Goal: Task Accomplishment & Management: Manage account settings

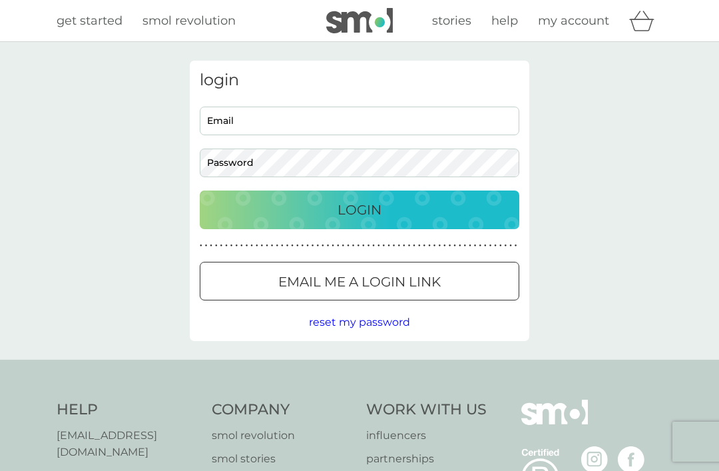
click at [222, 121] on input "Email" at bounding box center [360, 121] width 320 height 29
type input "annwin1@me.com"
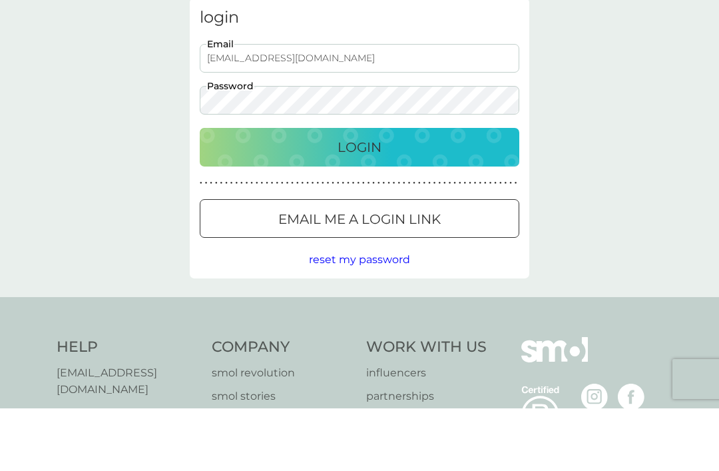
click at [229, 199] on div "Login" at bounding box center [359, 209] width 293 height 21
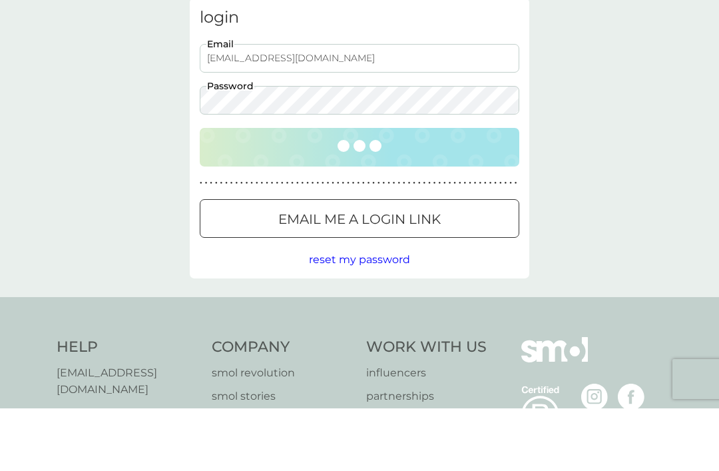
scroll to position [63, 0]
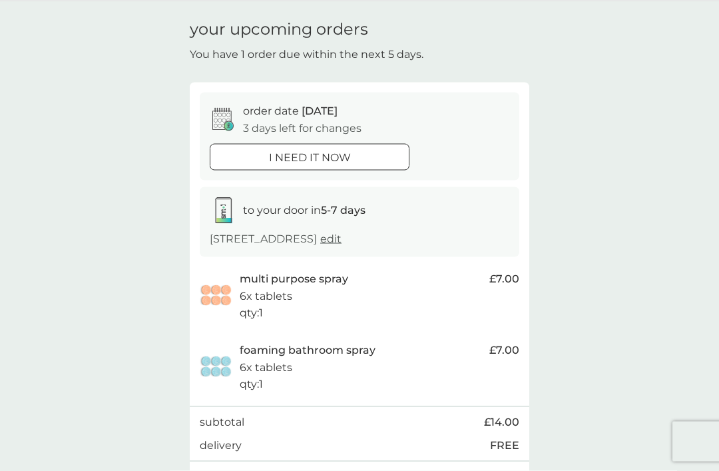
scroll to position [49, 0]
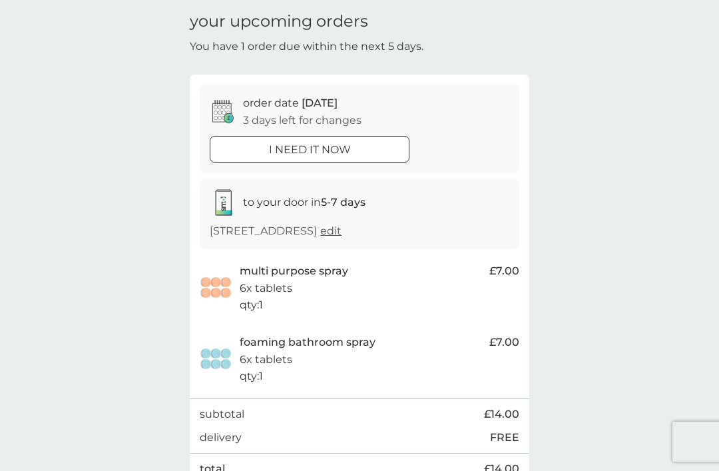
click at [346, 268] on p "multi purpose spray" at bounding box center [294, 270] width 109 height 17
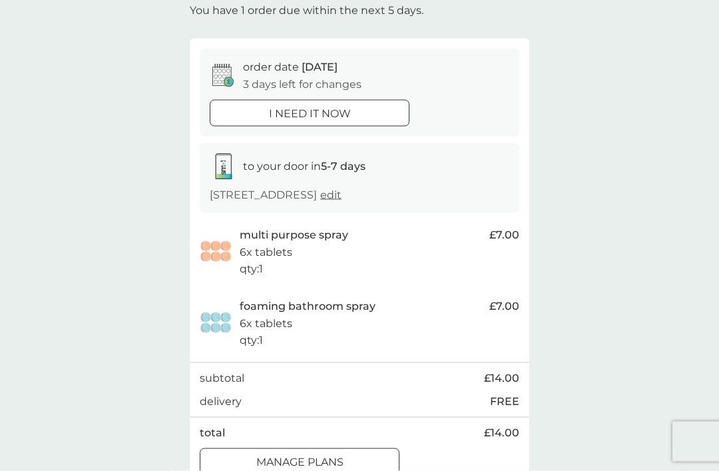
scroll to position [95, 0]
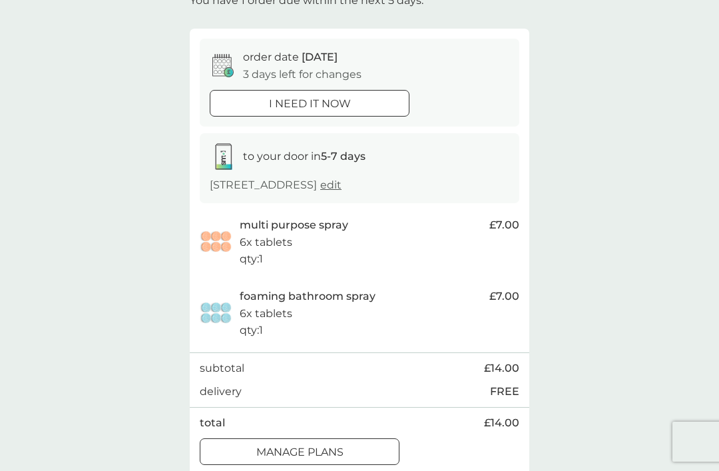
click at [351, 443] on div "manage plans" at bounding box center [299, 451] width 198 height 17
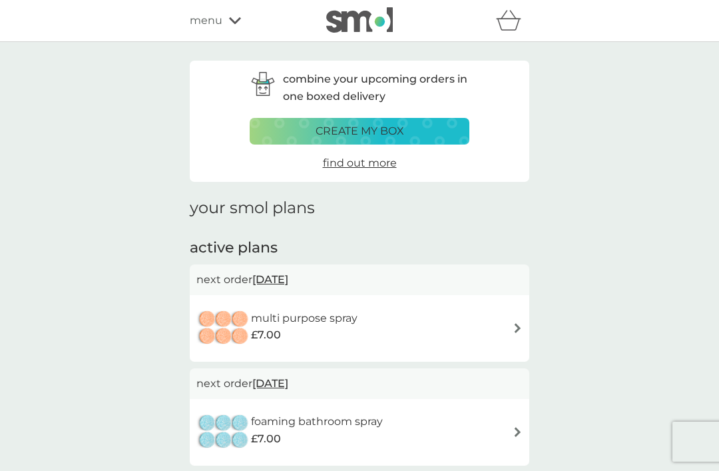
click at [288, 269] on span "[DATE]" at bounding box center [270, 279] width 36 height 26
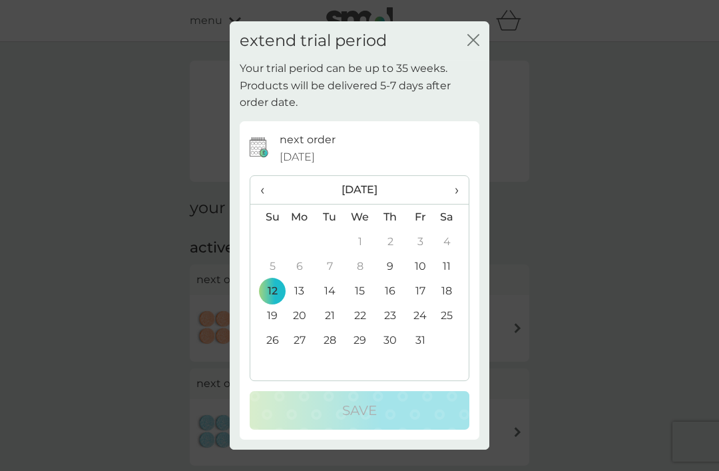
click at [455, 204] on span "›" at bounding box center [451, 190] width 13 height 28
click at [457, 204] on span "›" at bounding box center [451, 190] width 13 height 28
click at [288, 328] on td "19" at bounding box center [299, 315] width 31 height 25
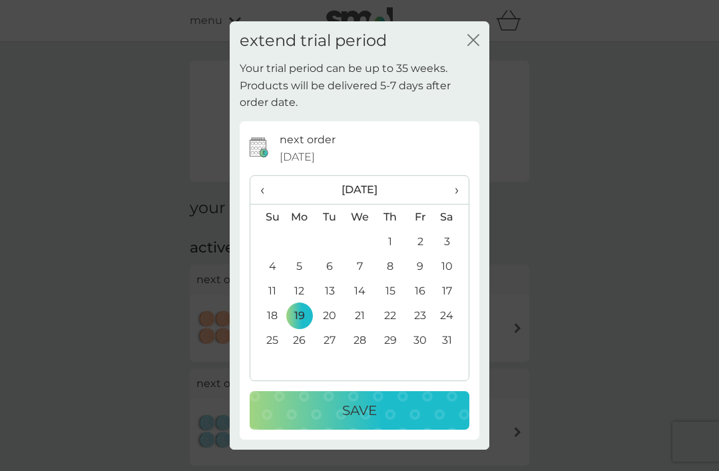
click at [272, 328] on td "18" at bounding box center [267, 315] width 34 height 25
click at [381, 421] on div "Save" at bounding box center [359, 410] width 193 height 21
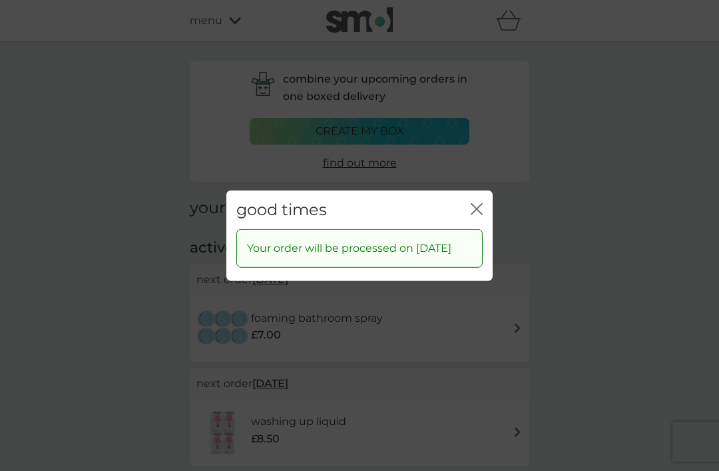
click at [477, 212] on div "good times close" at bounding box center [359, 209] width 266 height 39
click at [482, 214] on icon "close" at bounding box center [479, 208] width 5 height 11
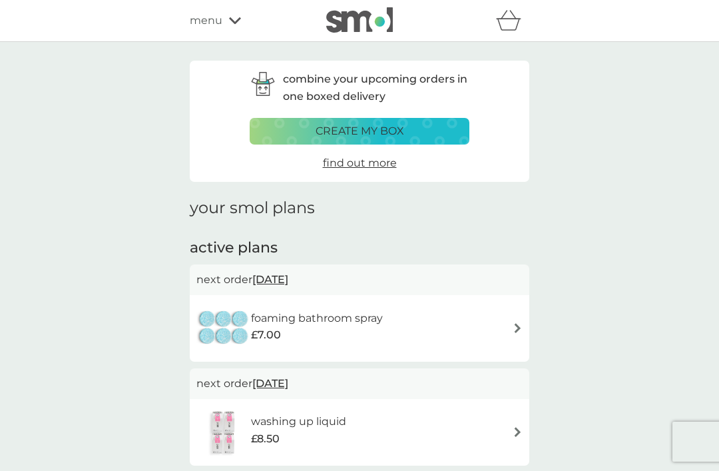
click at [288, 377] on span "[DATE]" at bounding box center [270, 383] width 36 height 26
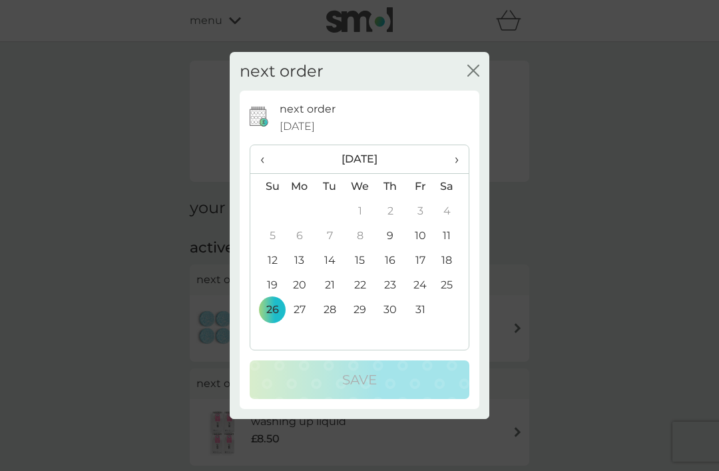
click at [457, 173] on span "›" at bounding box center [451, 159] width 13 height 28
click at [451, 173] on span "›" at bounding box center [451, 159] width 13 height 28
click at [276, 297] on td "18" at bounding box center [267, 284] width 34 height 25
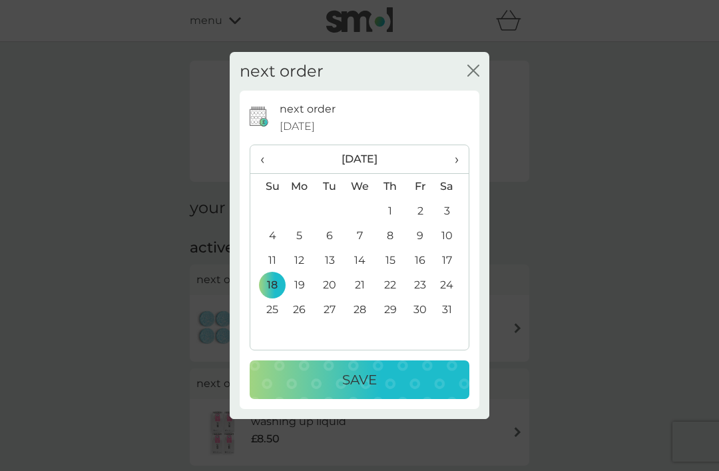
click at [366, 390] on p "Save" at bounding box center [359, 379] width 35 height 21
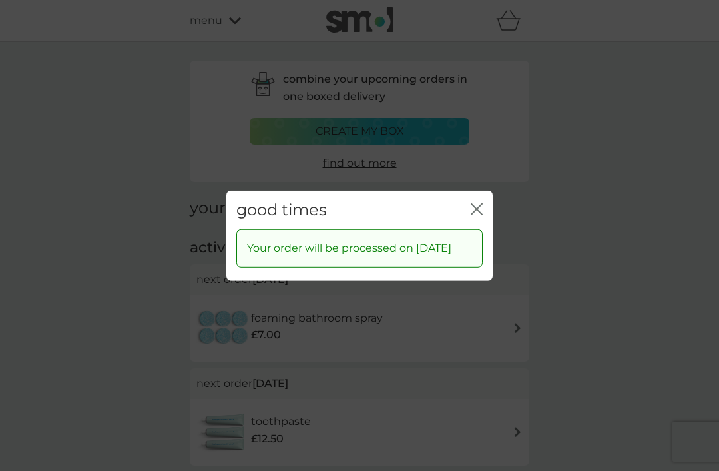
click at [478, 214] on icon "close" at bounding box center [477, 208] width 12 height 12
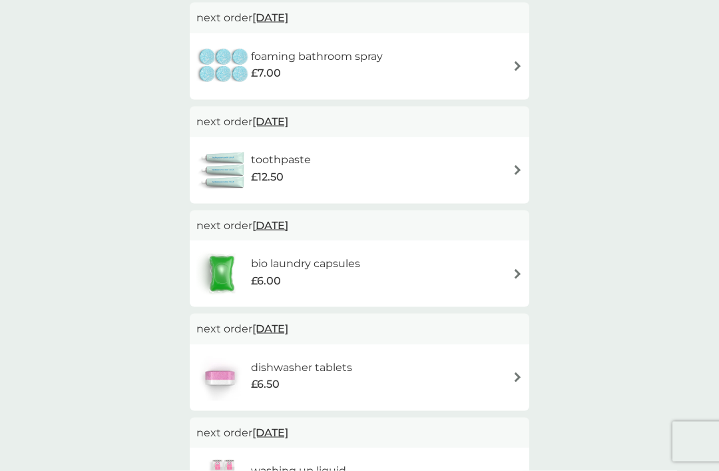
scroll to position [264, 0]
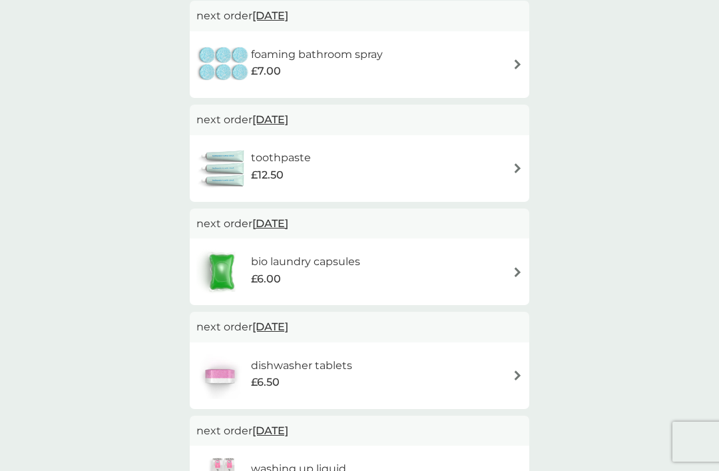
click at [283, 114] on span "[DATE]" at bounding box center [270, 120] width 36 height 26
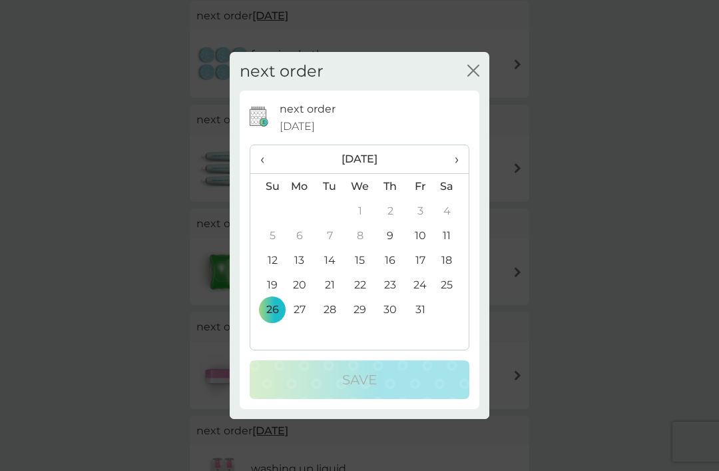
click at [457, 173] on span "›" at bounding box center [451, 159] width 13 height 28
click at [455, 173] on span "›" at bounding box center [451, 159] width 13 height 28
click at [274, 297] on td "18" at bounding box center [267, 284] width 34 height 25
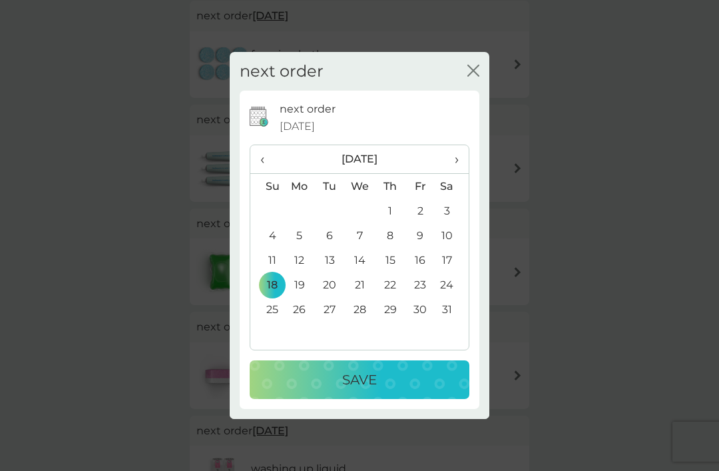
click at [288, 390] on div "Save" at bounding box center [359, 379] width 193 height 21
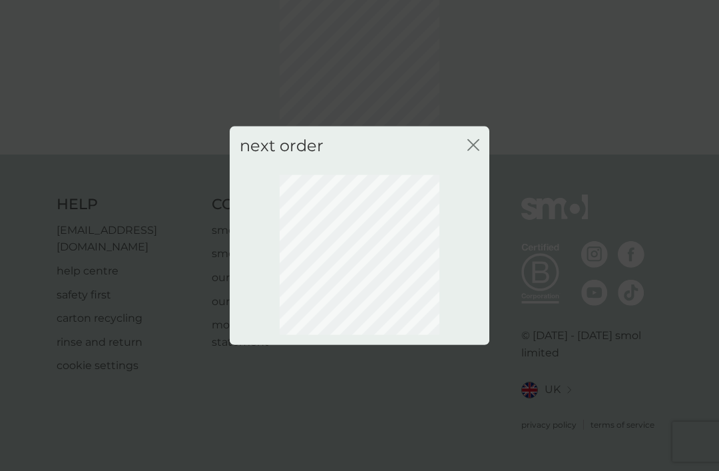
scroll to position [44, 0]
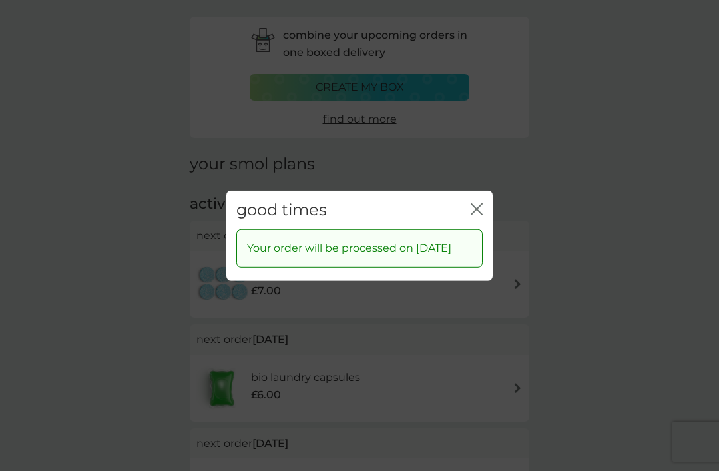
click at [479, 214] on icon "close" at bounding box center [479, 208] width 5 height 11
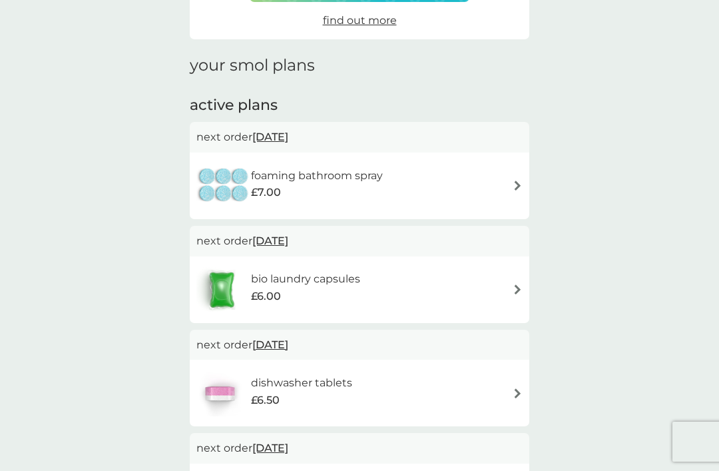
scroll to position [142, 0]
click at [284, 135] on span "[DATE]" at bounding box center [270, 138] width 36 height 26
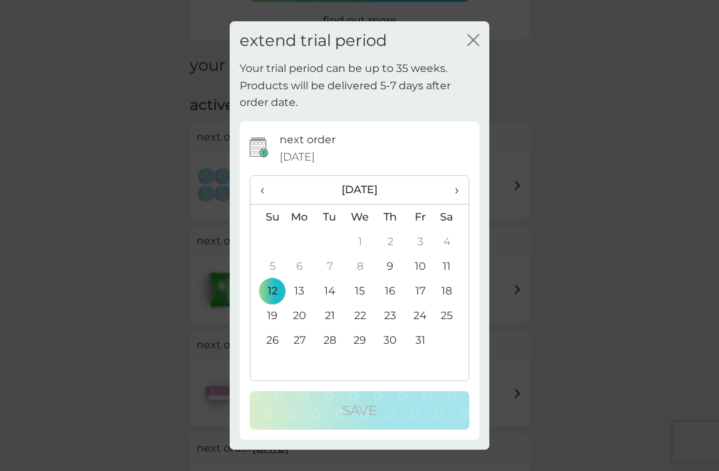
click at [462, 184] on th "›" at bounding box center [451, 190] width 33 height 29
click at [457, 184] on span "›" at bounding box center [451, 190] width 13 height 28
click at [449, 184] on span "›" at bounding box center [451, 190] width 13 height 28
click at [270, 315] on td "18" at bounding box center [267, 315] width 34 height 25
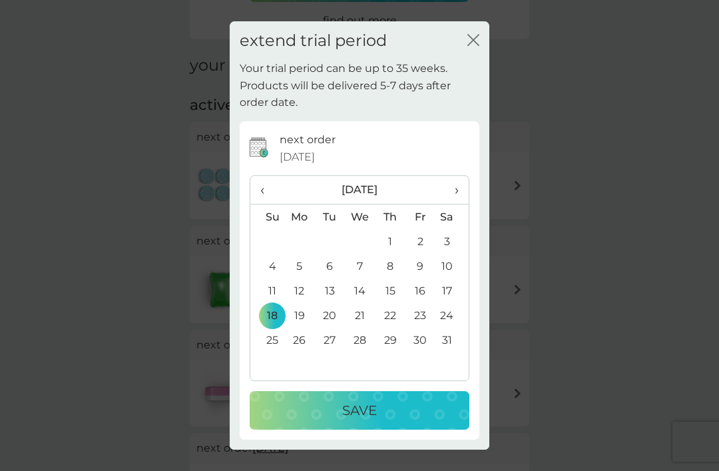
click at [344, 409] on p "Save" at bounding box center [359, 410] width 35 height 21
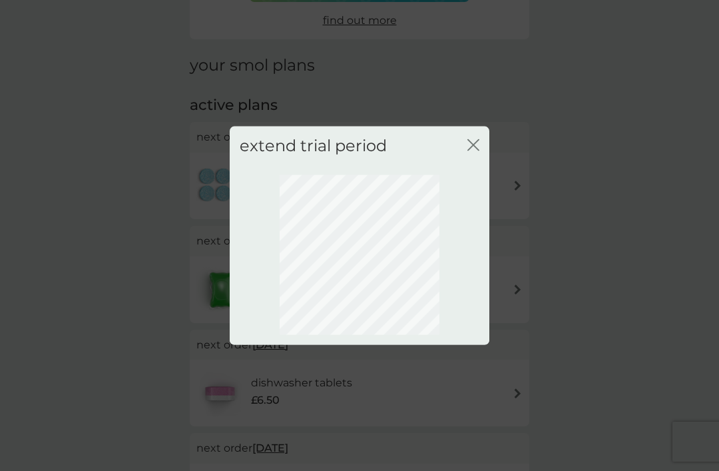
scroll to position [87, 0]
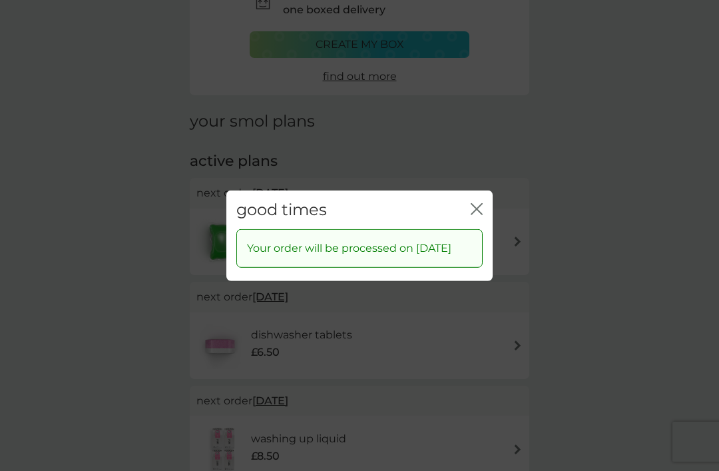
click at [477, 202] on icon "close" at bounding box center [477, 208] width 12 height 12
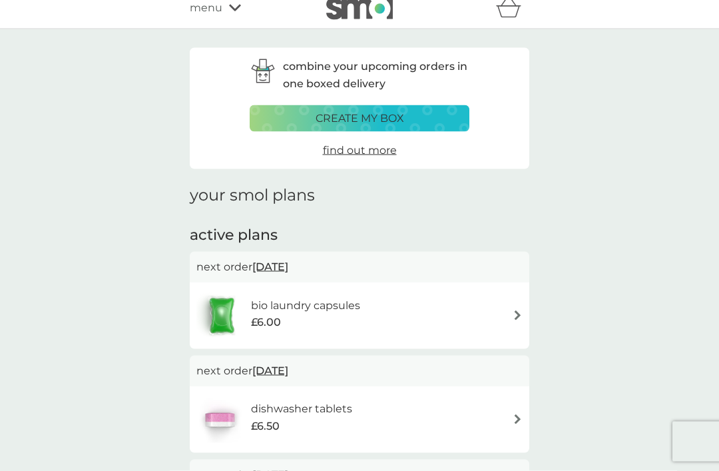
scroll to position [0, 0]
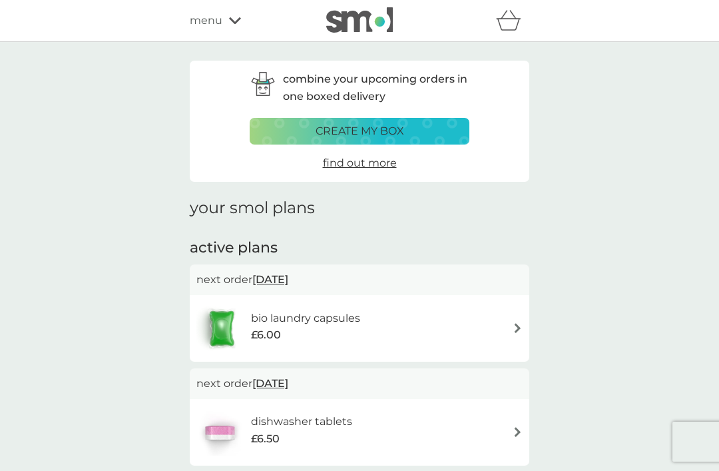
click at [242, 18] on div "menu" at bounding box center [246, 20] width 113 height 17
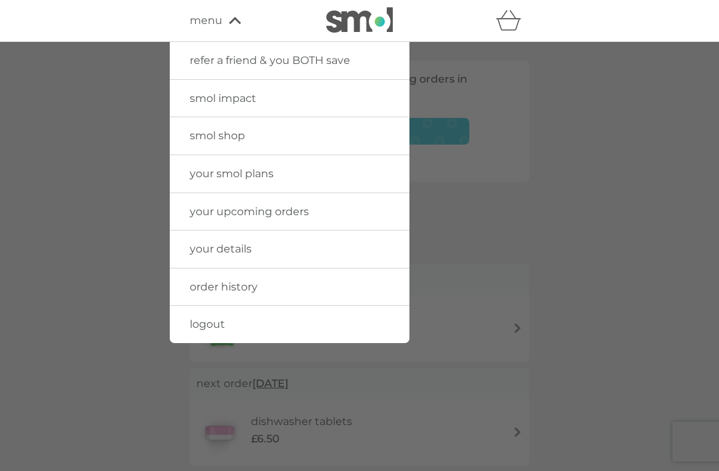
click at [205, 321] on span "logout" at bounding box center [207, 324] width 35 height 13
